Goal: Task Accomplishment & Management: Use online tool/utility

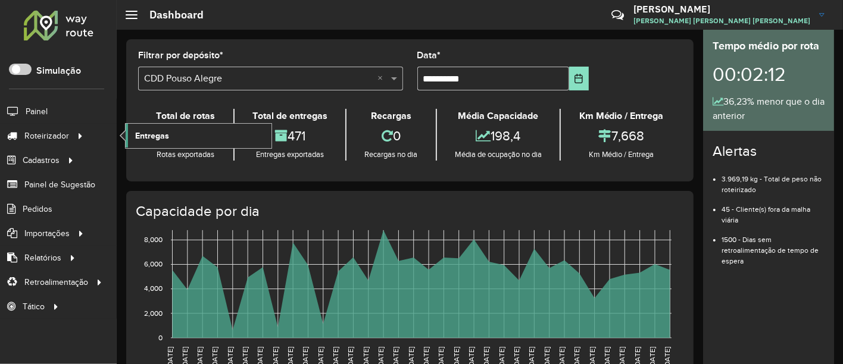
click at [172, 133] on link "Entregas" at bounding box center [199, 136] width 146 height 24
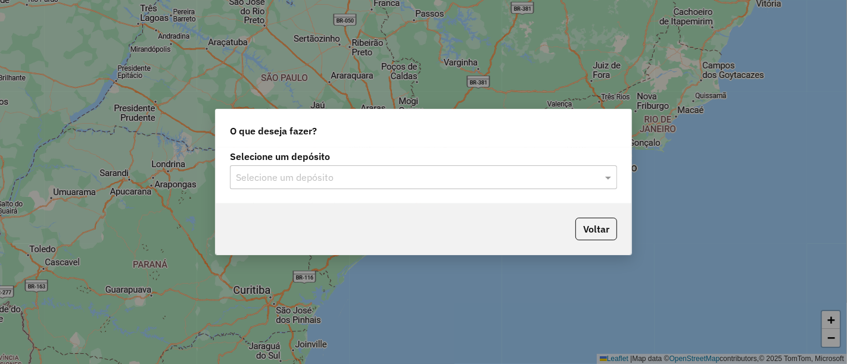
type input "*"
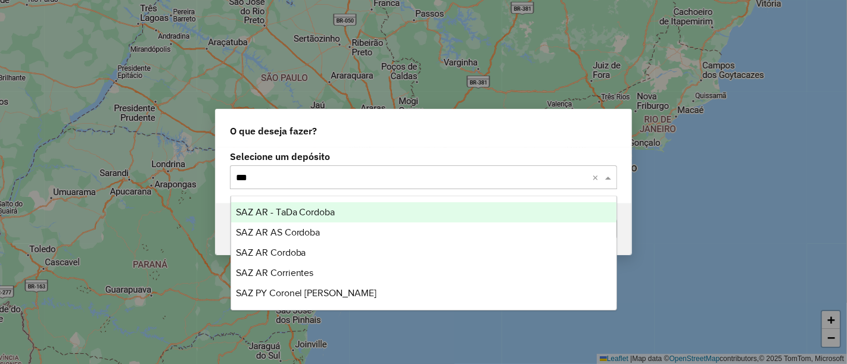
type input "****"
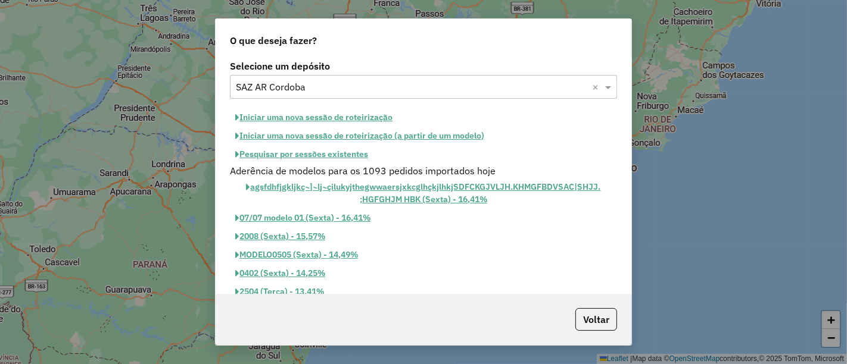
click at [322, 152] on button "Pesquisar por sessões existentes" at bounding box center [301, 154] width 143 height 18
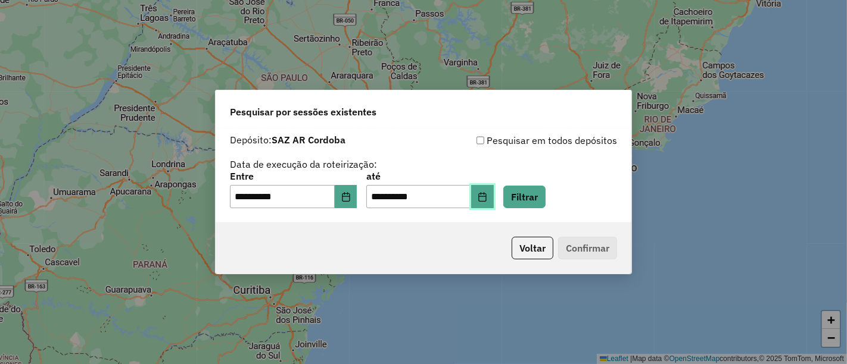
click at [487, 195] on icon "Choose Date" at bounding box center [483, 197] width 10 height 10
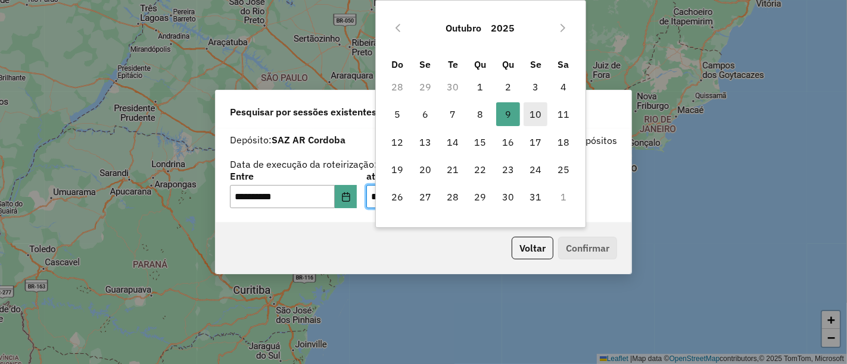
click at [531, 116] on span "10" at bounding box center [535, 114] width 24 height 24
type input "**********"
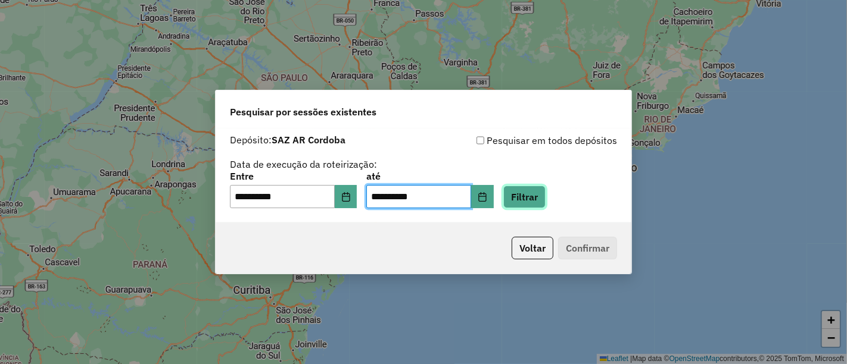
click at [535, 207] on button "Filtrar" at bounding box center [524, 197] width 42 height 23
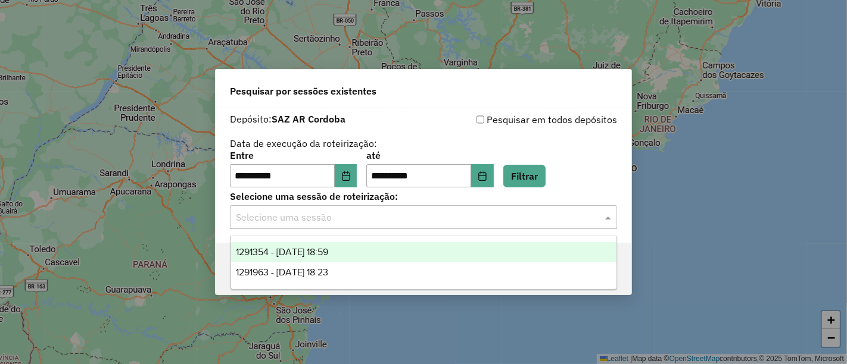
click at [466, 224] on input "text" at bounding box center [411, 218] width 351 height 14
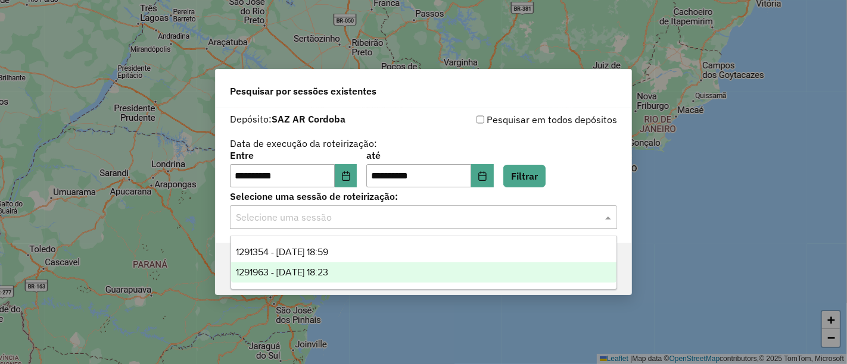
click at [411, 271] on div "1291963 - 10/10/2025 18:23" at bounding box center [423, 273] width 385 height 20
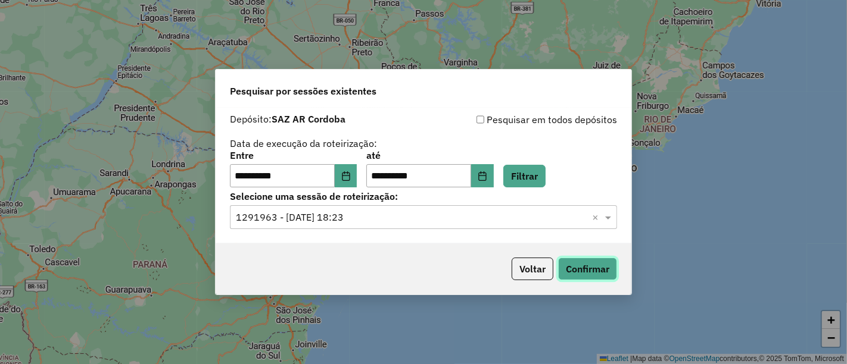
click at [590, 271] on button "Confirmar" at bounding box center [587, 269] width 59 height 23
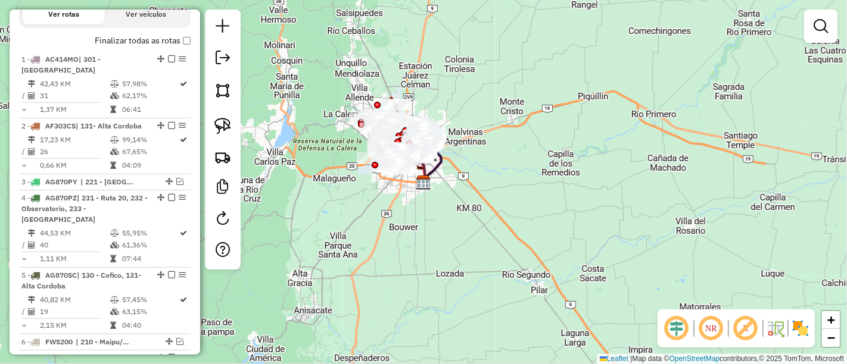
scroll to position [458, 0]
